Goal: Transaction & Acquisition: Obtain resource

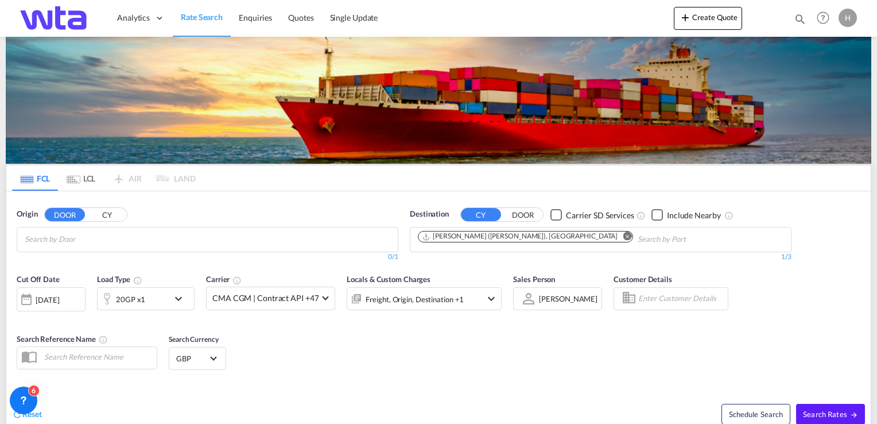
click at [104, 214] on button "CY" at bounding box center [107, 214] width 40 height 13
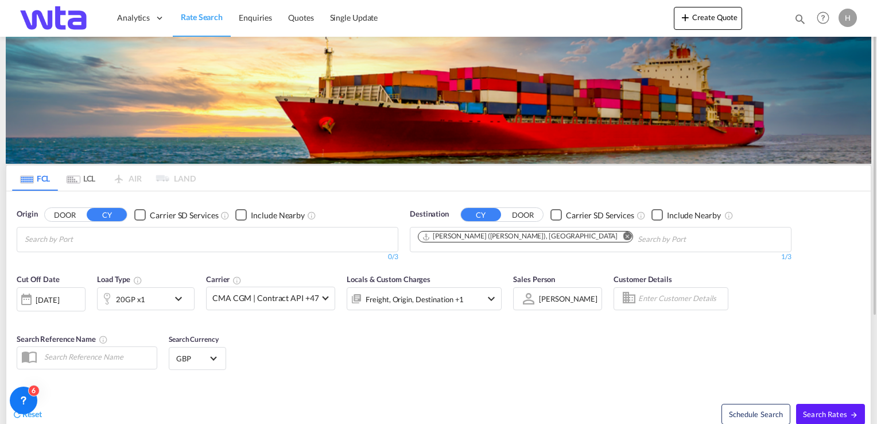
click at [97, 239] on input "Search by Port" at bounding box center [79, 239] width 109 height 18
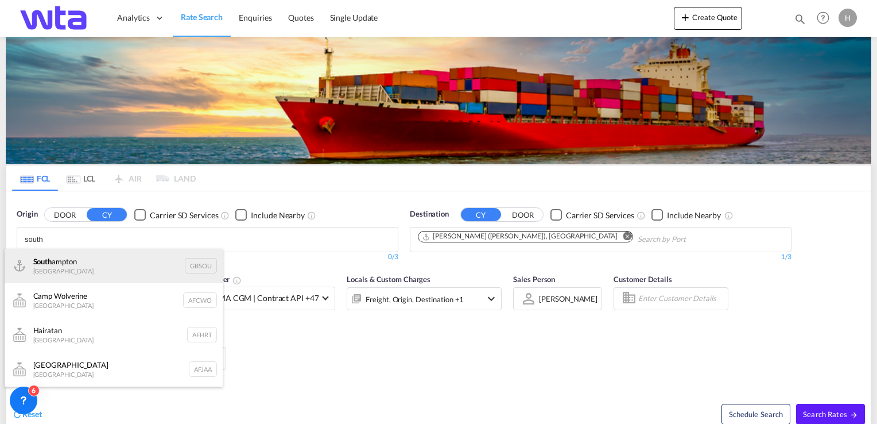
type input "south"
click at [65, 266] on div "[GEOGRAPHIC_DATA] [GEOGRAPHIC_DATA] GBSOU" at bounding box center [114, 266] width 218 height 34
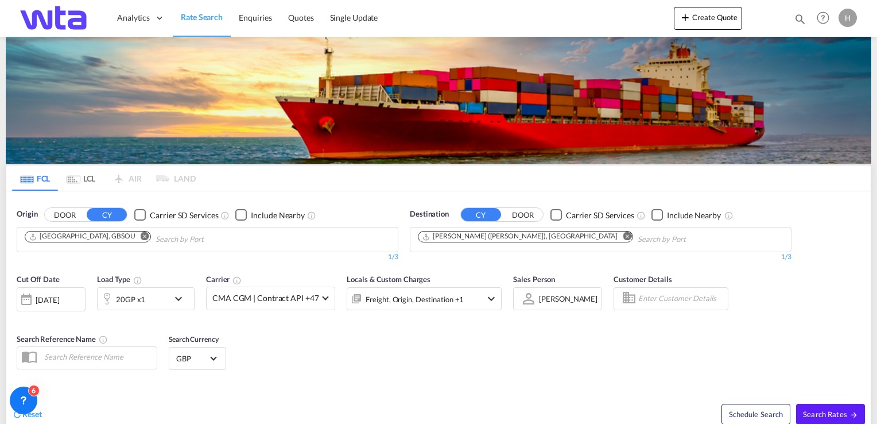
click at [623, 234] on md-icon "Remove" at bounding box center [627, 236] width 9 height 9
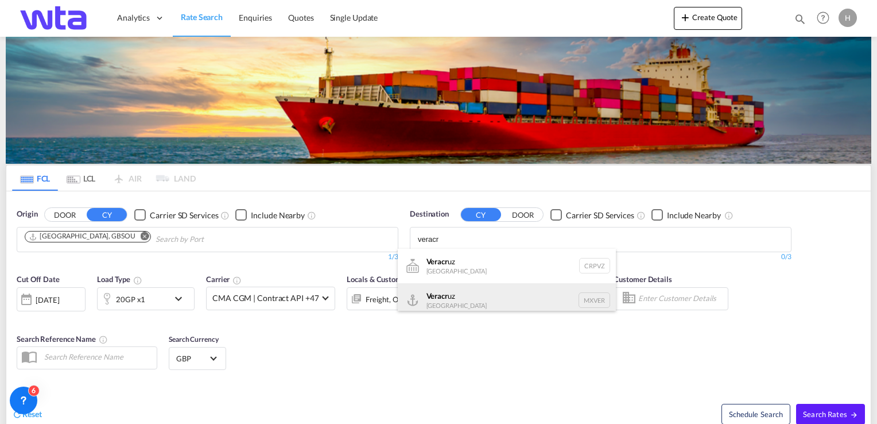
type input "veracr"
click at [459, 292] on div "Veracr uz [GEOGRAPHIC_DATA] MXVER" at bounding box center [507, 300] width 218 height 34
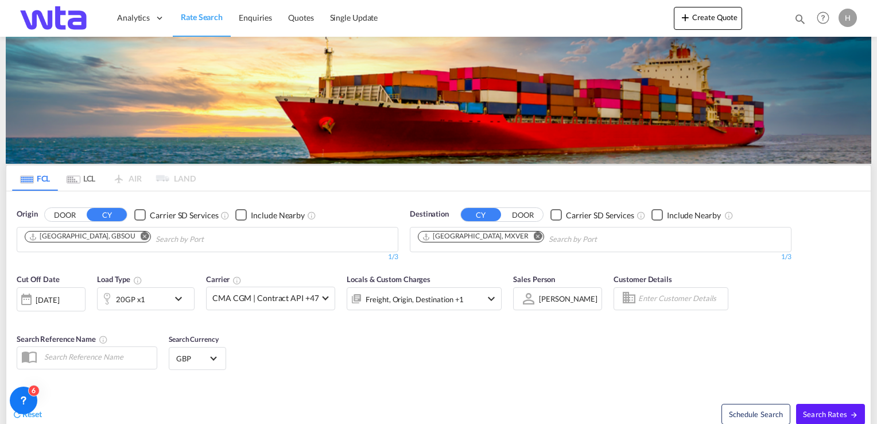
scroll to position [57, 0]
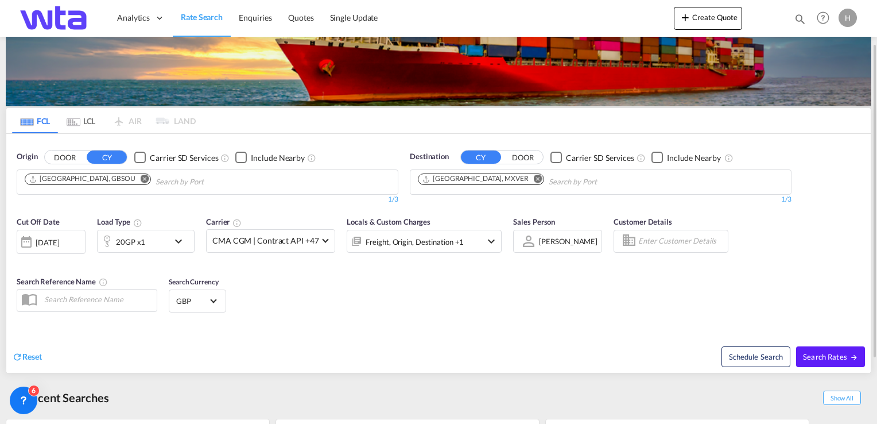
click at [179, 243] on md-icon "icon-chevron-down" at bounding box center [182, 241] width 20 height 14
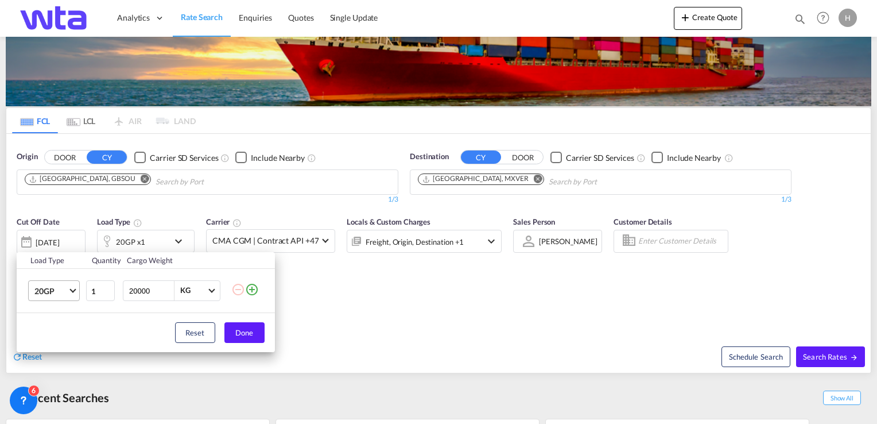
click at [68, 289] on md-select-value "20GP" at bounding box center [56, 291] width 46 height 20
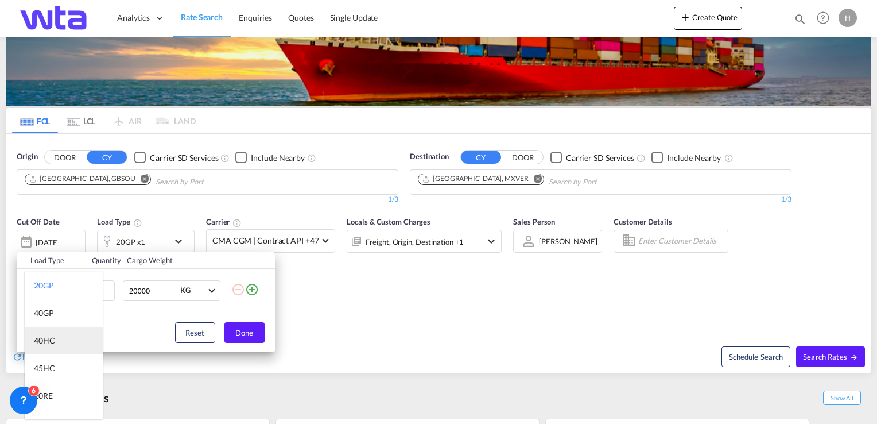
click at [64, 342] on md-option "40HC" at bounding box center [64, 341] width 78 height 28
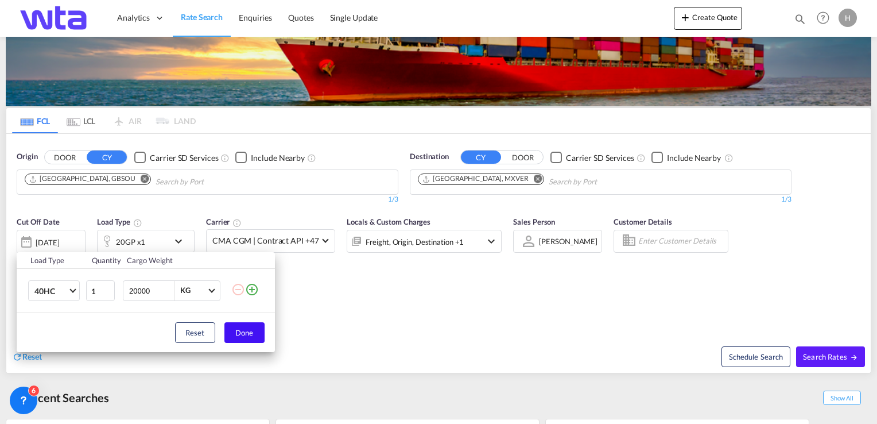
click at [257, 337] on button "Done" at bounding box center [245, 332] width 40 height 21
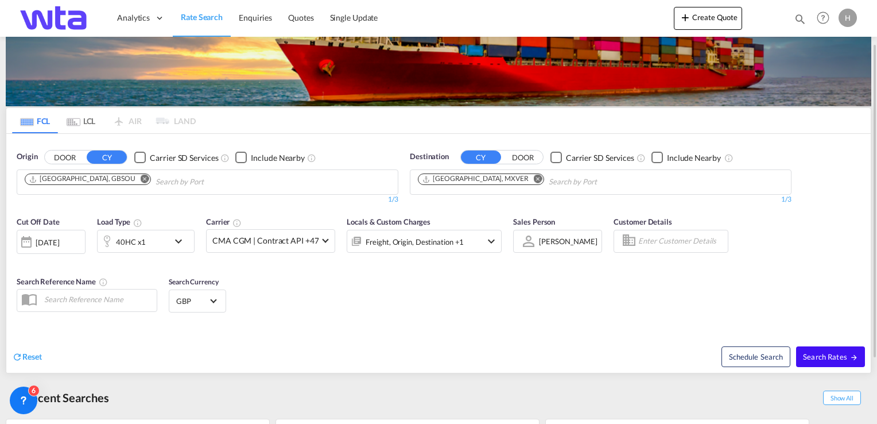
click at [829, 357] on span "Search Rates" at bounding box center [830, 356] width 55 height 9
type input "GBSOU to MXVER / [DATE]"
